Goal: Task Accomplishment & Management: Manage account settings

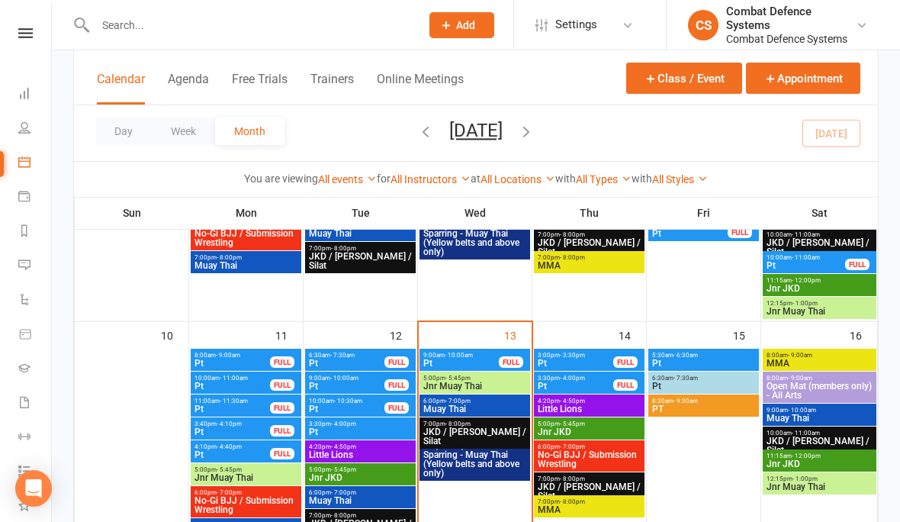
scroll to position [397, 0]
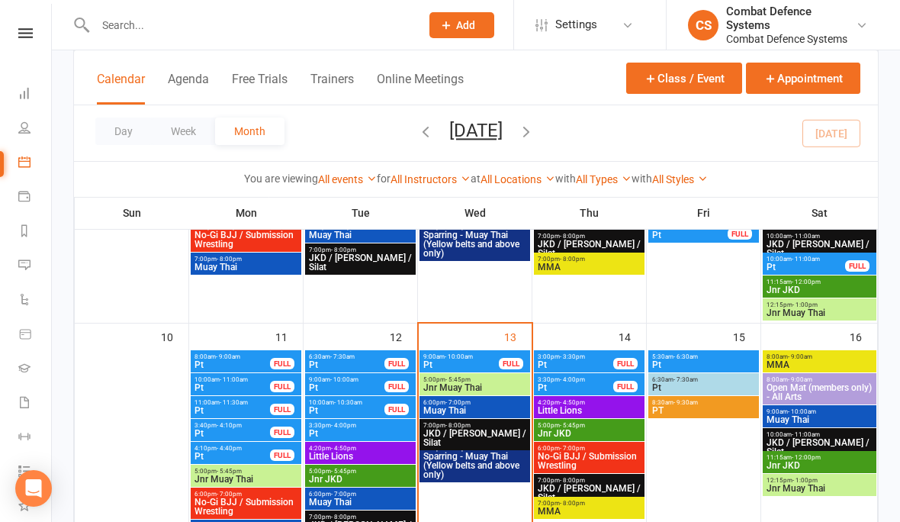
click at [560, 401] on span "- 4:50pm" at bounding box center [572, 402] width 25 height 7
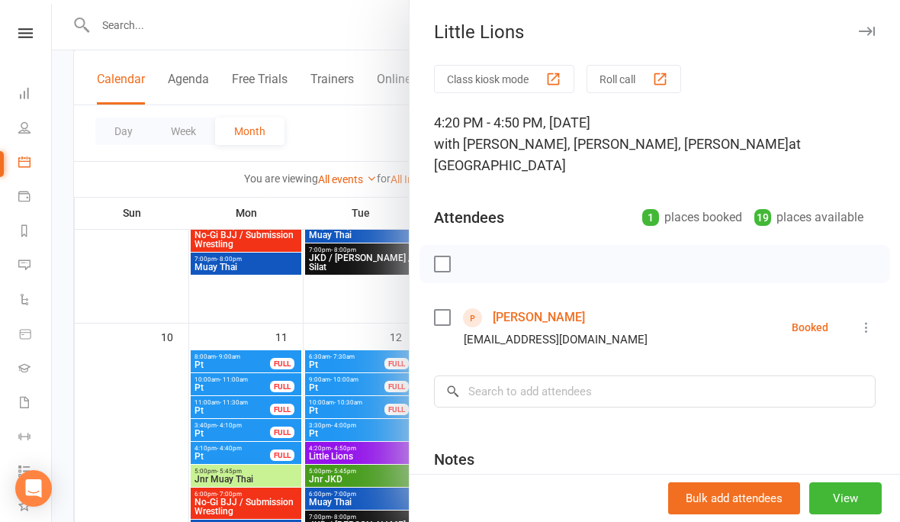
click at [864, 323] on icon at bounding box center [866, 327] width 15 height 15
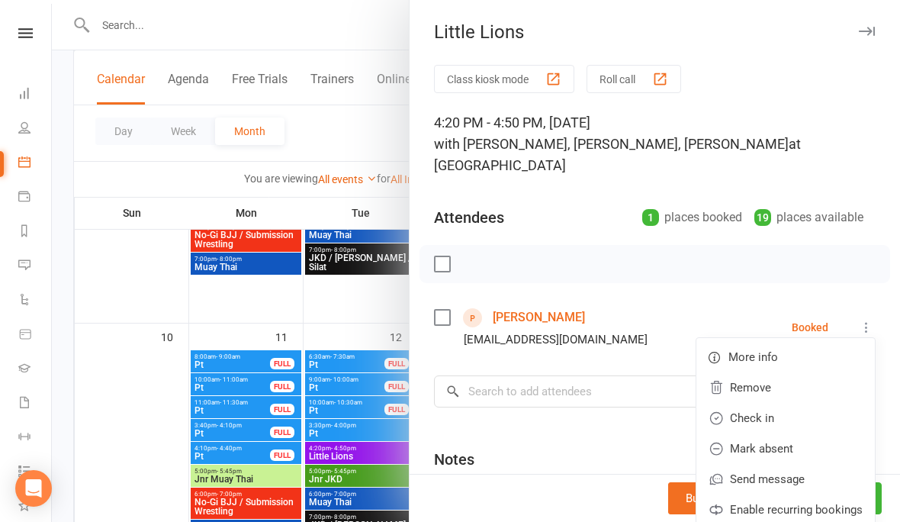
click at [750, 418] on link "Check in" at bounding box center [785, 418] width 178 height 31
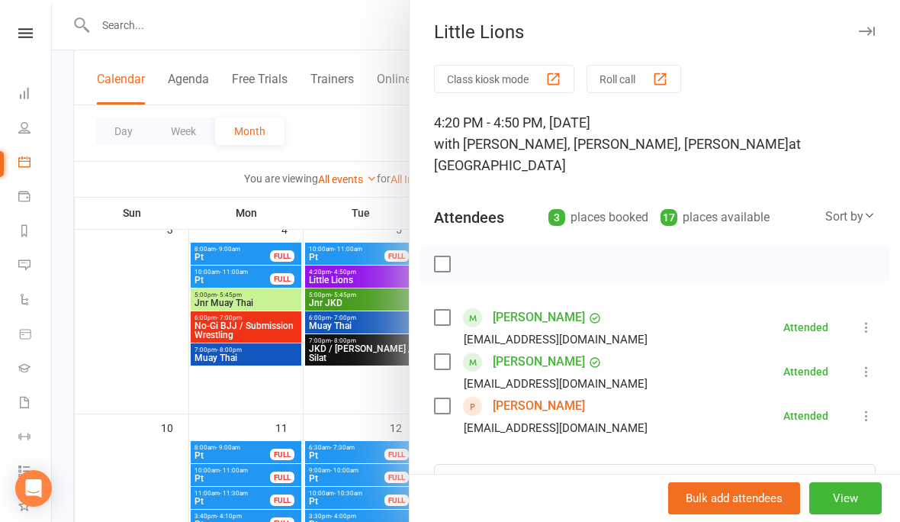
scroll to position [301, 0]
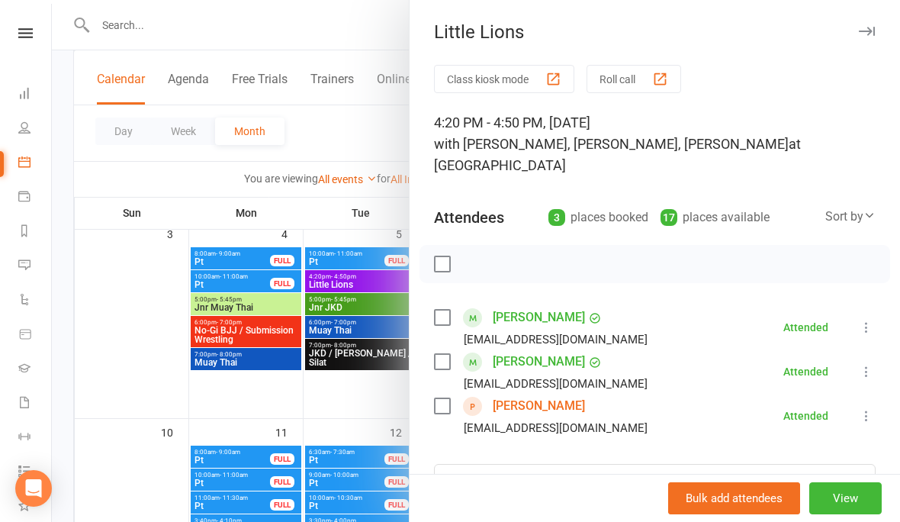
click at [878, 491] on button "View" at bounding box center [845, 498] width 72 height 32
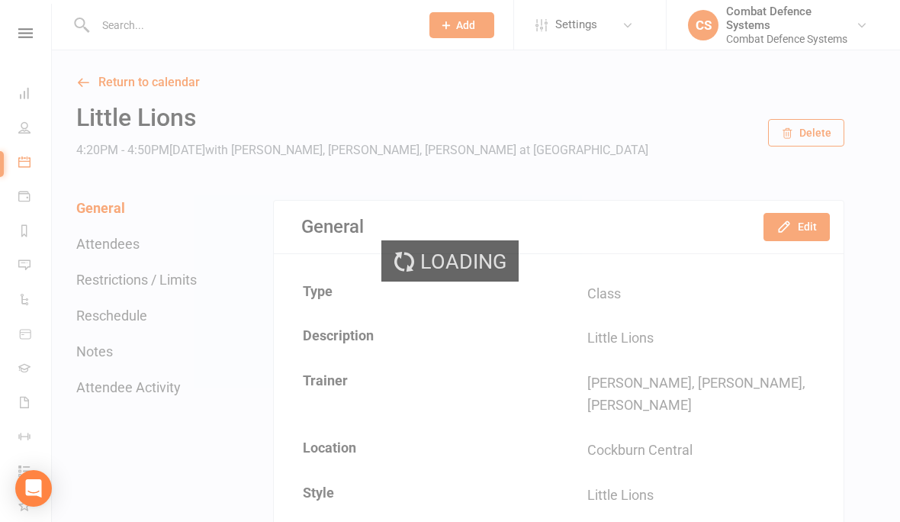
click at [24, 21] on div "Loading" at bounding box center [450, 261] width 900 height 522
click at [21, 122] on div "Loading" at bounding box center [450, 261] width 900 height 522
click at [18, 133] on div "Loading" at bounding box center [450, 261] width 900 height 522
